Goal: Complete application form

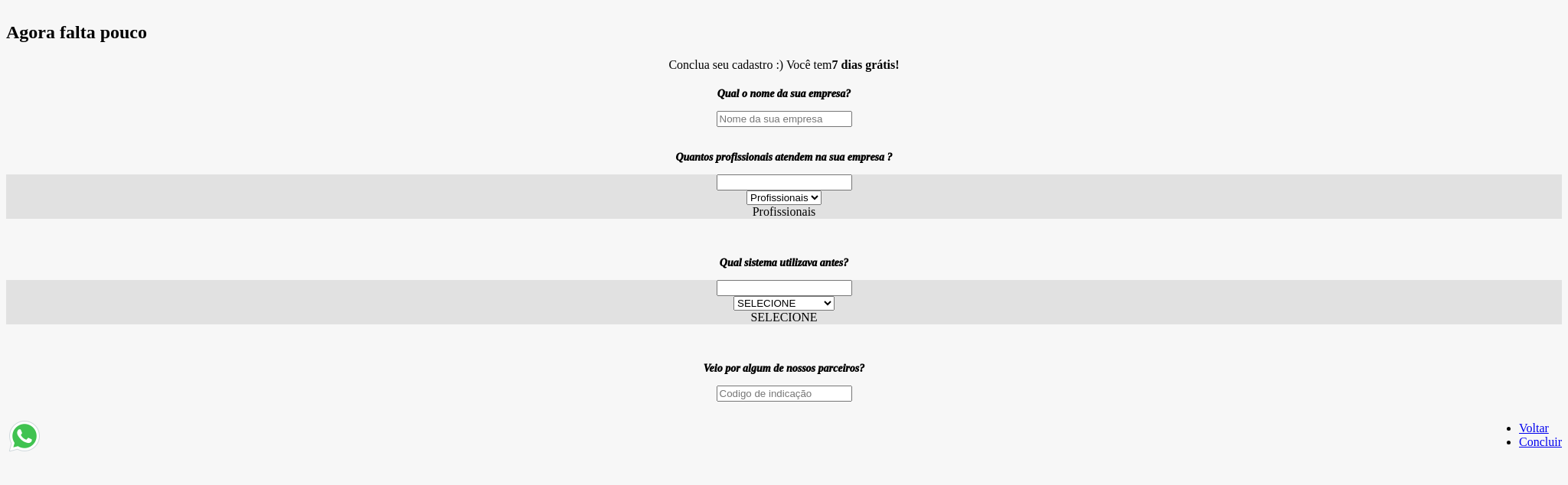
click at [802, 127] on input "text" at bounding box center [784, 119] width 135 height 16
type input "teste"
click at [795, 218] on label "Profissionais" at bounding box center [784, 211] width 63 height 13
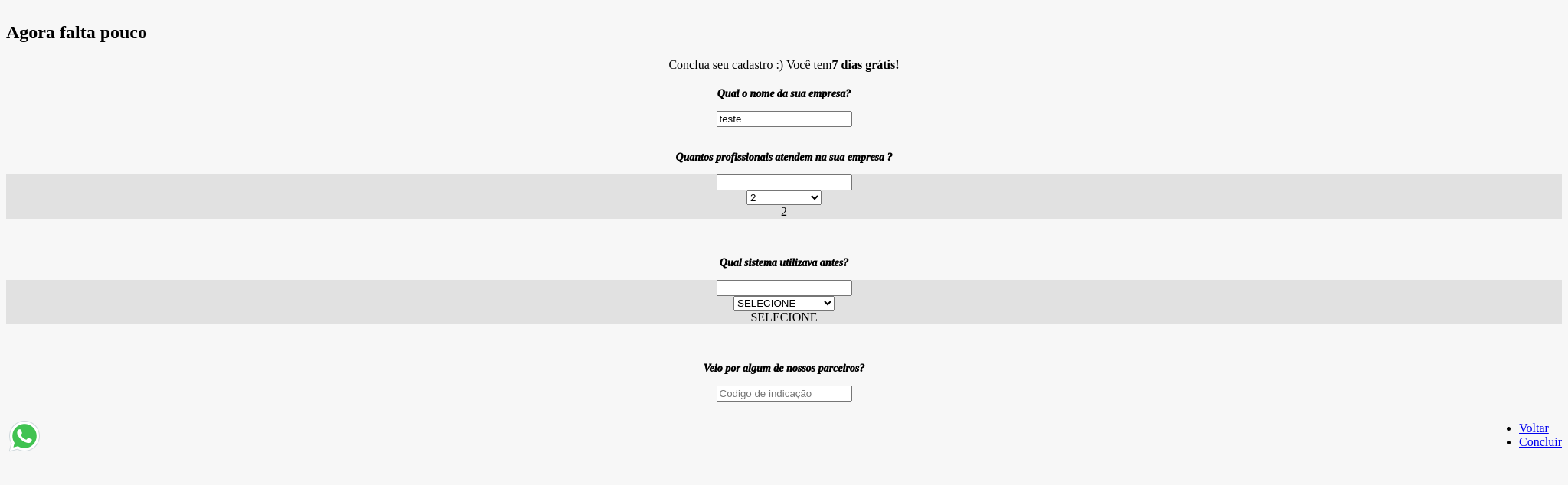
click at [777, 323] on label "SELECIONE" at bounding box center [784, 317] width 67 height 13
click at [1519, 441] on link "Concluir" at bounding box center [1540, 441] width 43 height 13
click at [1519, 448] on link "Concluir" at bounding box center [1540, 441] width 43 height 13
click at [1519, 441] on link "Concluir" at bounding box center [1540, 441] width 43 height 13
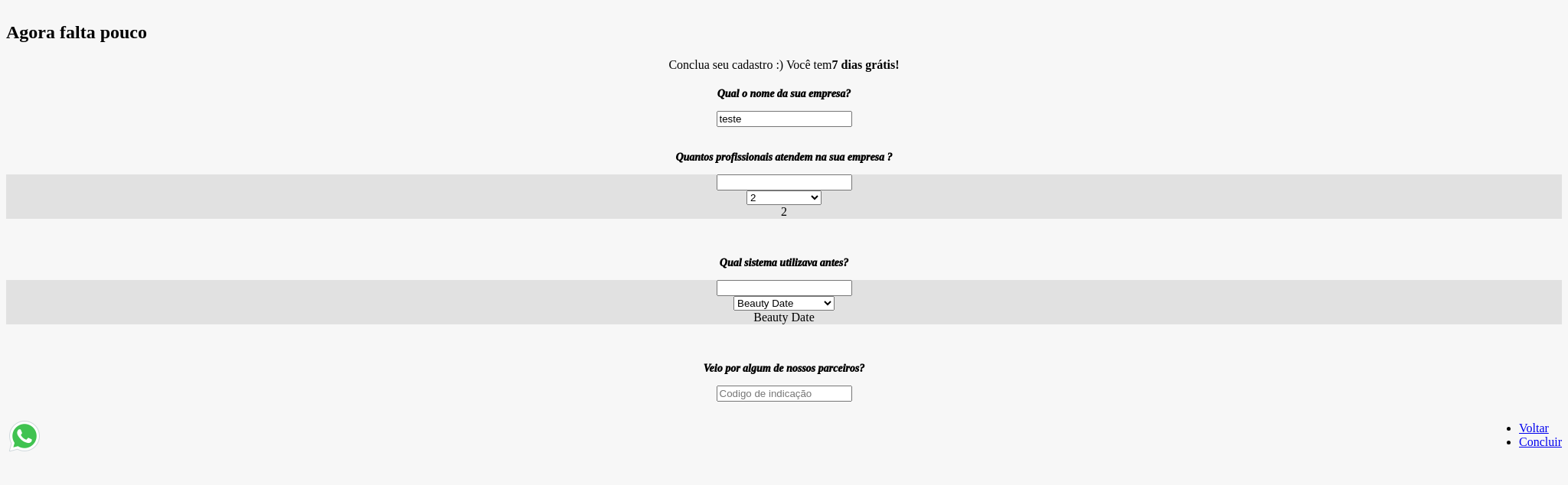
click at [1519, 441] on link "Concluir" at bounding box center [1540, 441] width 43 height 13
click at [1519, 436] on link "Concluir" at bounding box center [1540, 441] width 43 height 13
